Goal: Find specific page/section: Find specific page/section

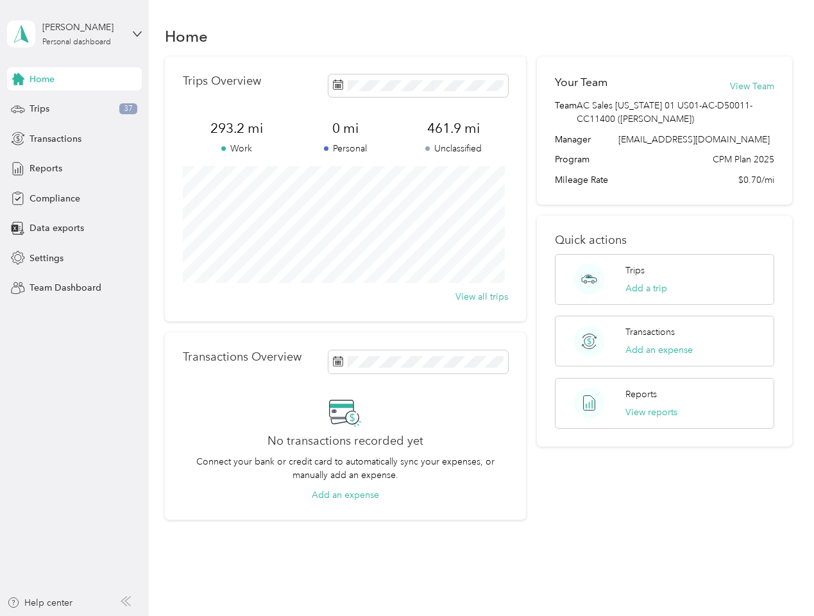
click at [407, 308] on div "Trips Overview 293.2 mi Work 0 mi Personal 461.9 mi Unclassified View all trips" at bounding box center [345, 188] width 361 height 265
click at [74, 34] on div "[PERSON_NAME]" at bounding box center [82, 27] width 80 height 13
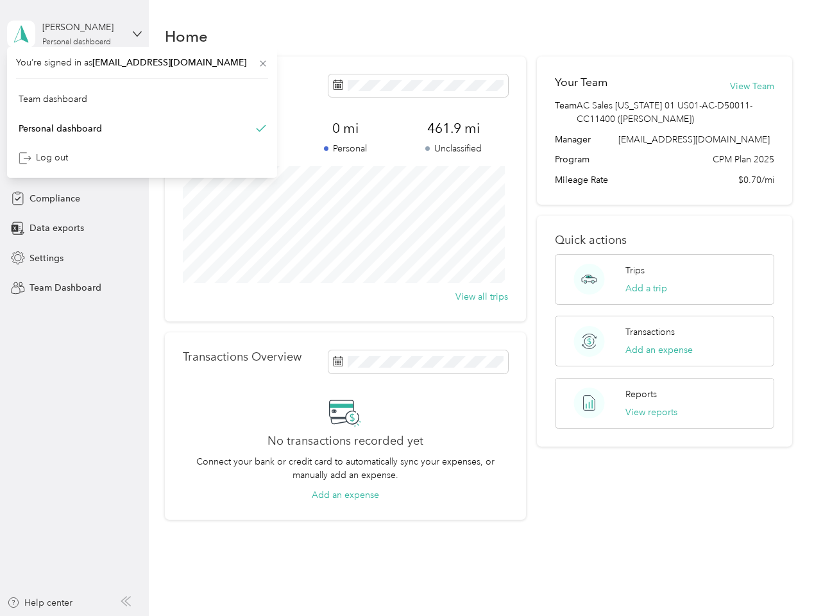
click at [74, 79] on div "You’re signed in as [EMAIL_ADDRESS][DOMAIN_NAME] Team dashboard Personal dashbo…" at bounding box center [142, 112] width 270 height 131
